Goal: Information Seeking & Learning: Learn about a topic

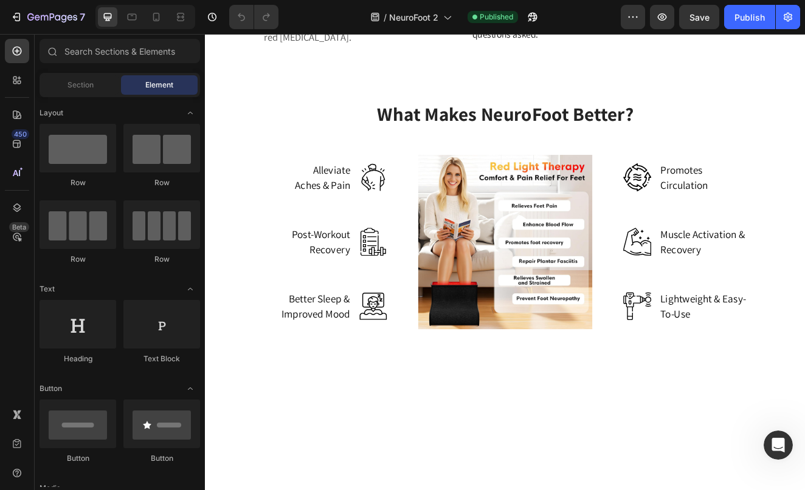
scroll to position [3761, 0]
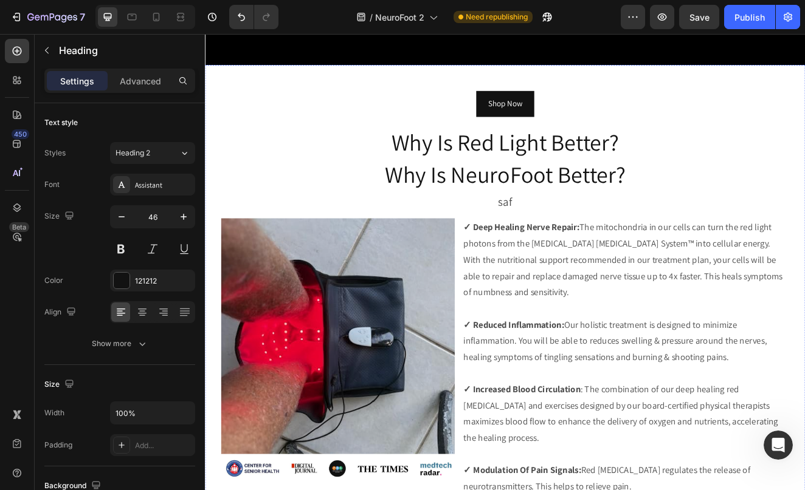
scroll to position [2091, 0]
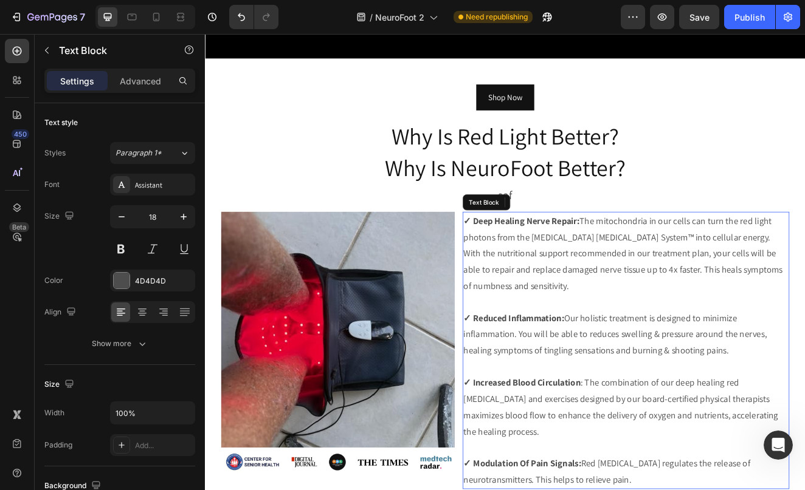
click at [670, 381] on p "✓ Reduced Inflammation: Our holistic treatment is designed to minimize inflamma…" at bounding box center [716, 399] width 394 height 59
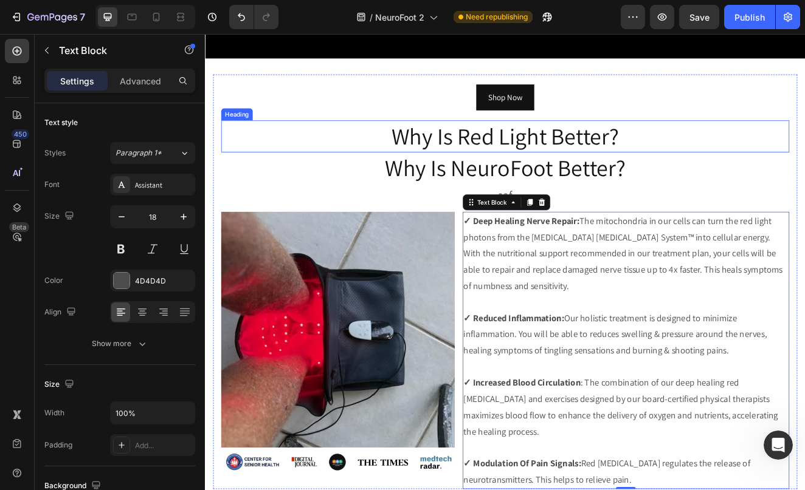
click at [713, 146] on h2 "Why Is Red Light Better?" at bounding box center [569, 158] width 690 height 39
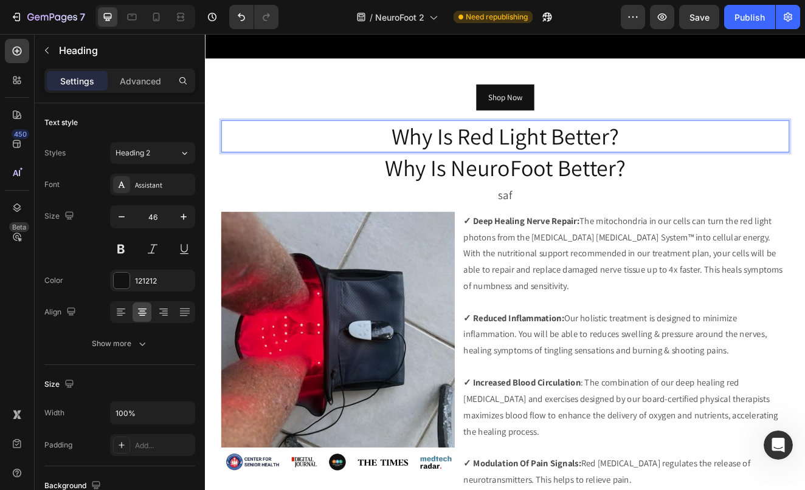
click at [713, 147] on h2 "Why Is Red Light Better?" at bounding box center [569, 158] width 690 height 39
click at [760, 206] on h2 "Why Is NeuroFoot Better?" at bounding box center [569, 197] width 690 height 39
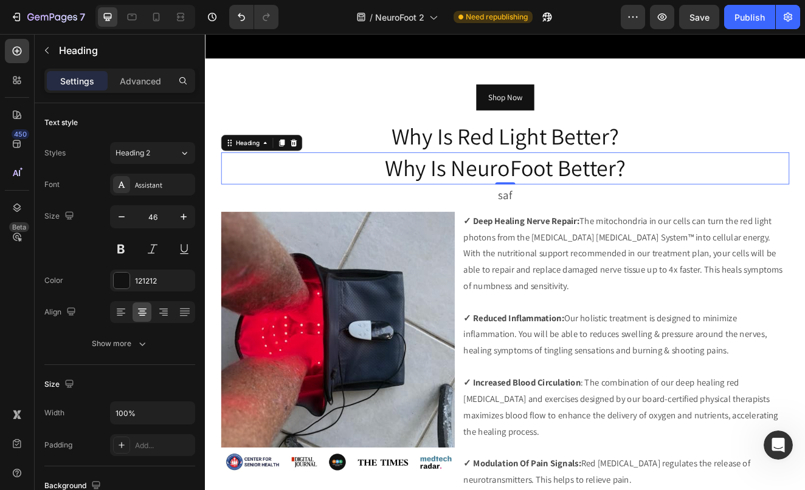
click at [760, 206] on h2 "Why Is NeuroFoot Better?" at bounding box center [569, 197] width 690 height 39
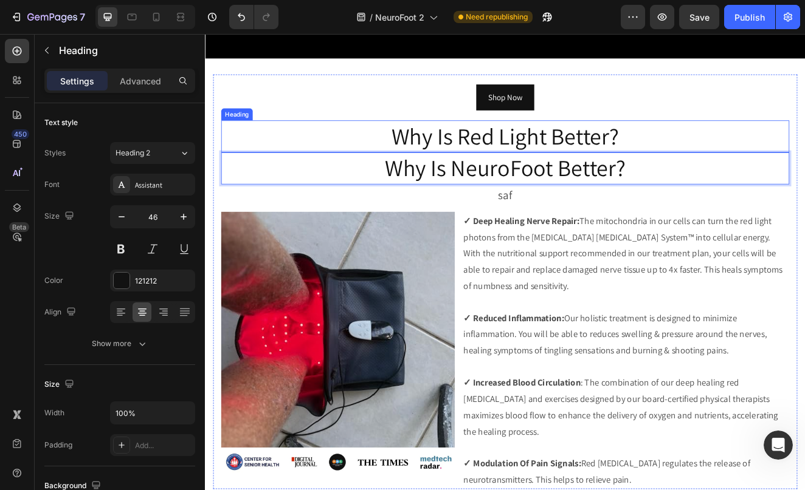
click at [506, 182] on p "Why Is NeuroFoot Better?" at bounding box center [569, 197] width 688 height 36
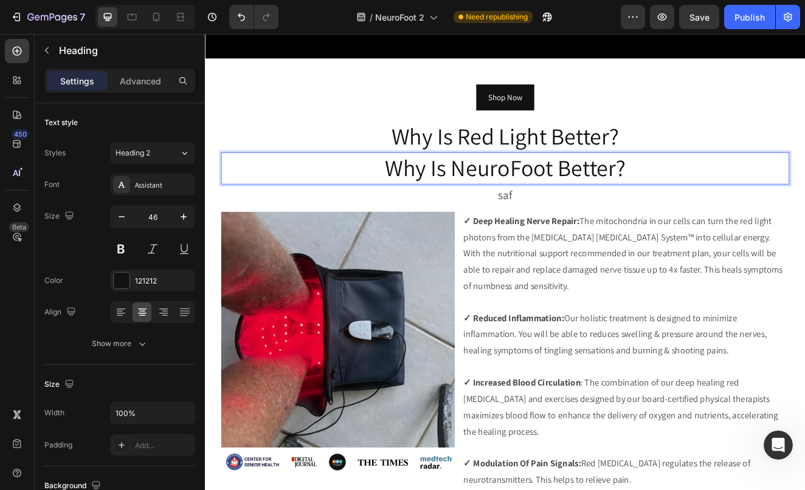
click at [627, 199] on p "Why Is NeuroFoot Better?" at bounding box center [569, 197] width 688 height 36
click at [792, 201] on p "Why Is NeuroFoot's Design Better?" at bounding box center [569, 197] width 688 height 36
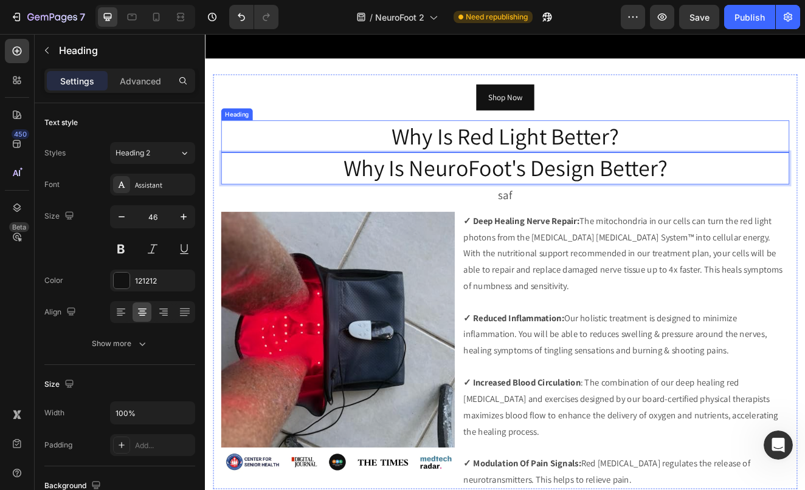
scroll to position [2067, 0]
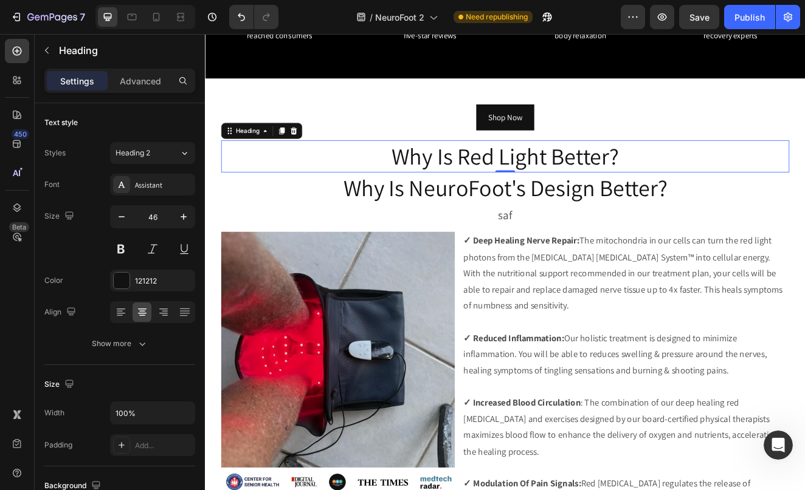
click at [715, 188] on p "Why Is Red Light Better?" at bounding box center [569, 183] width 688 height 36
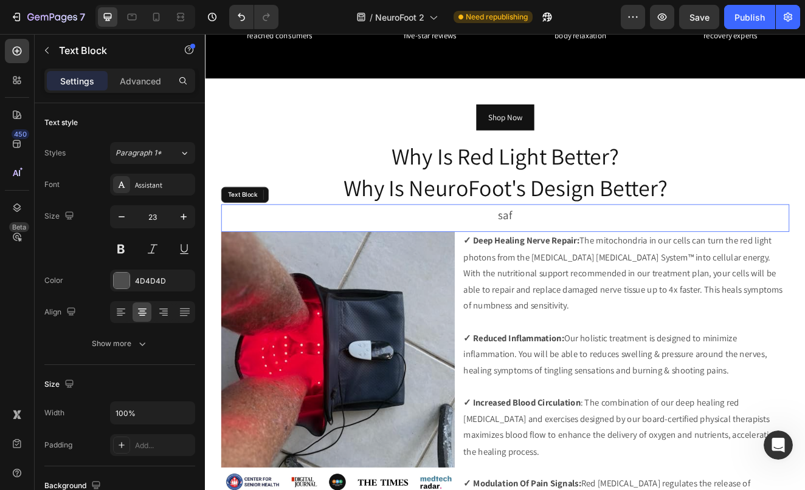
click at [734, 259] on p "saf" at bounding box center [569, 254] width 688 height 25
click at [585, 267] on div "saf Text Block 0" at bounding box center [569, 257] width 690 height 33
click at [579, 301] on p "✓ Deep Healing Nerve Repair: The mitochondria in our cells can turn the red lig…" at bounding box center [716, 325] width 394 height 98
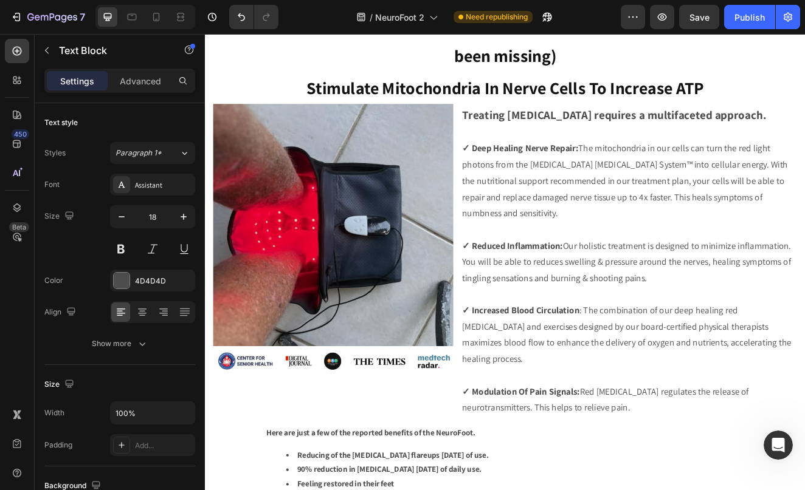
scroll to position [2681, 0]
